Goal: Task Accomplishment & Management: Use online tool/utility

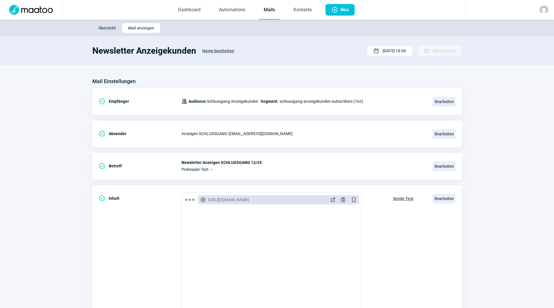
click at [274, 10] on link "Mails" at bounding box center [269, 10] width 20 height 19
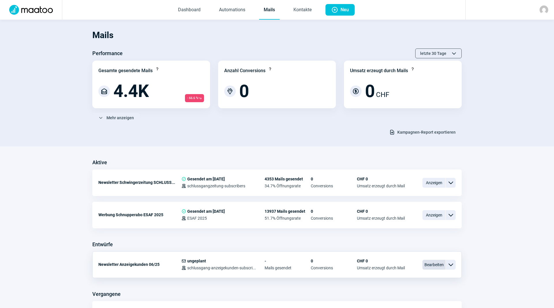
click at [439, 265] on span "Bearbeiten" at bounding box center [433, 265] width 23 height 10
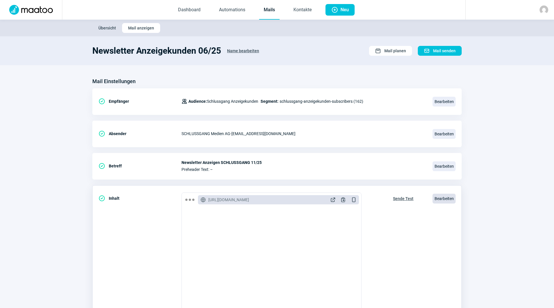
click at [446, 201] on span "Bearbeiten" at bounding box center [444, 199] width 23 height 10
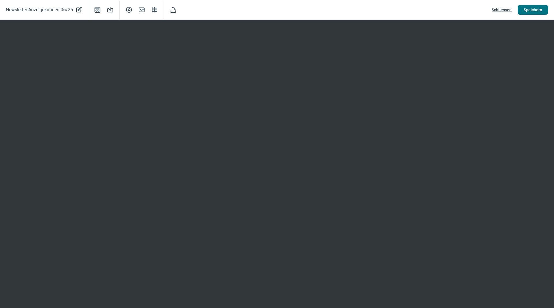
click at [531, 10] on span "Speichern" at bounding box center [533, 9] width 18 height 9
click at [508, 10] on span "Schliessen" at bounding box center [502, 9] width 20 height 9
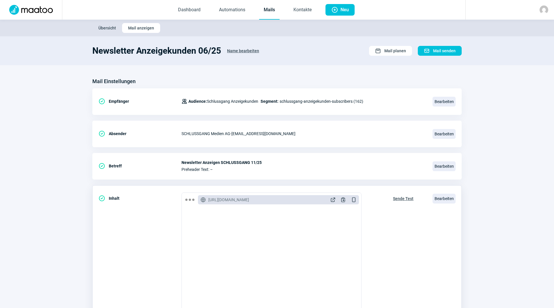
click at [407, 200] on span "Sende Test" at bounding box center [403, 198] width 20 height 9
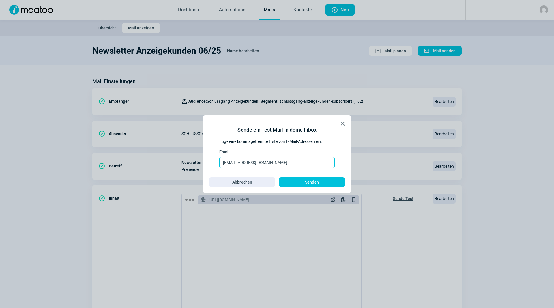
click at [295, 165] on input "[EMAIL_ADDRESS][DOMAIN_NAME]" at bounding box center [276, 162] width 115 height 11
type input "[PERSON_NAME][EMAIL_ADDRESS][DOMAIN_NAME]"
click at [330, 180] on span "Senden" at bounding box center [312, 181] width 54 height 9
